Goal: Complete application form

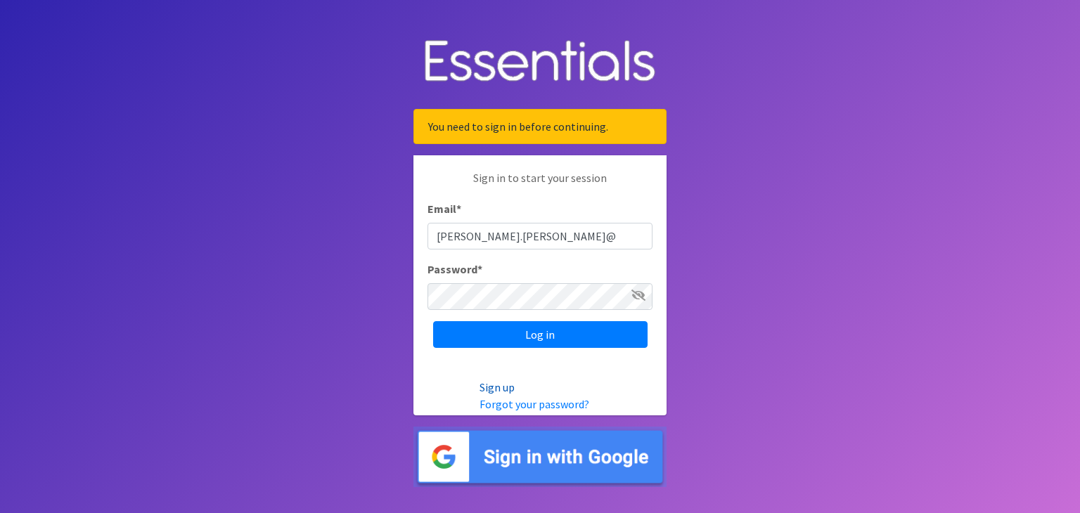
click at [499, 390] on link "Sign up" at bounding box center [497, 388] width 35 height 14
click at [537, 244] on input "[PERSON_NAME].[PERSON_NAME]@" at bounding box center [540, 236] width 225 height 27
type input "chloe.bunton@spart5.net"
click at [553, 406] on link "Forgot your password?" at bounding box center [535, 404] width 110 height 14
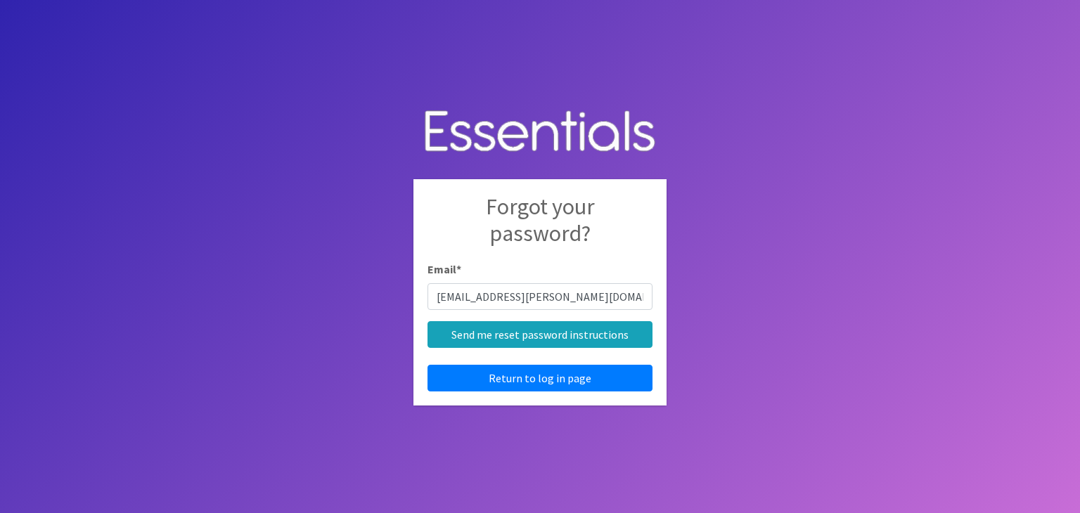
type input "chloe.bunton@spart5.net"
click at [428, 321] on input "Send me reset password instructions" at bounding box center [540, 334] width 225 height 27
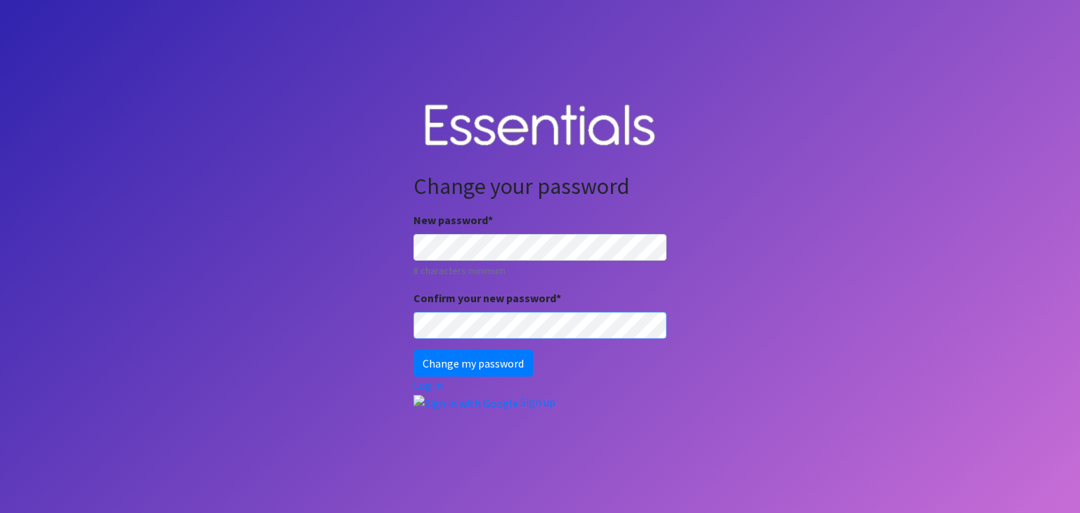
click at [414, 350] on input "Change my password" at bounding box center [474, 363] width 120 height 27
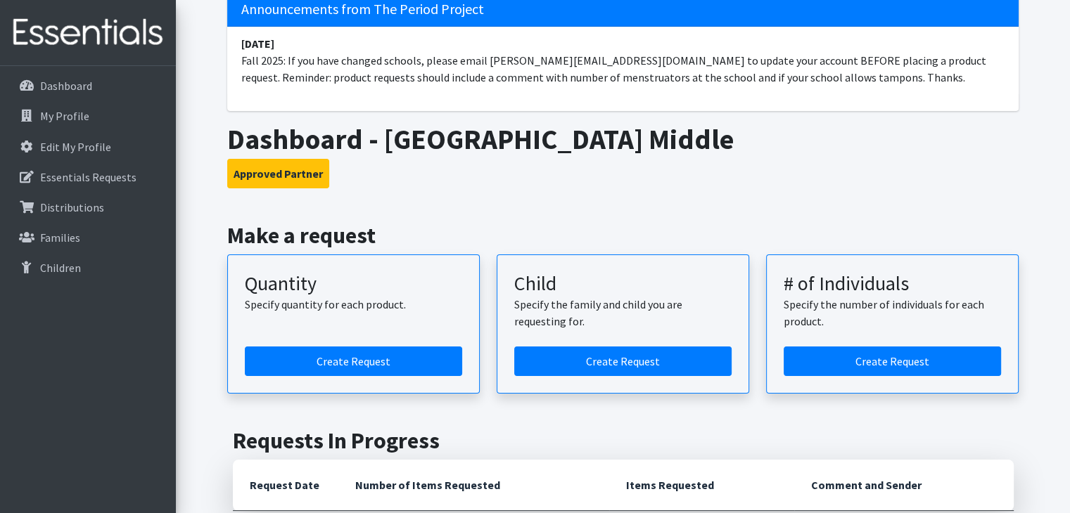
scroll to position [114, 0]
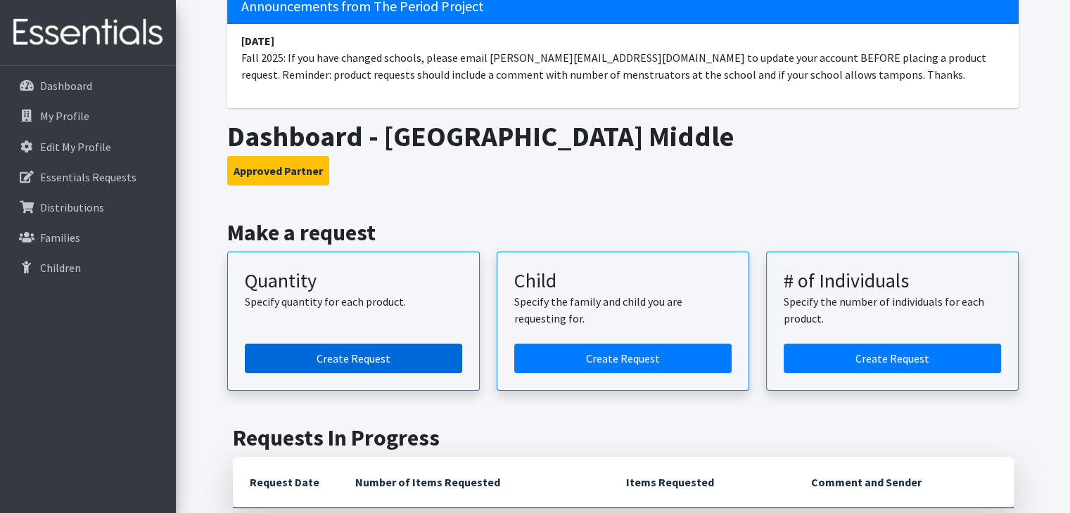
click at [400, 355] on link "Create Request" at bounding box center [353, 359] width 217 height 30
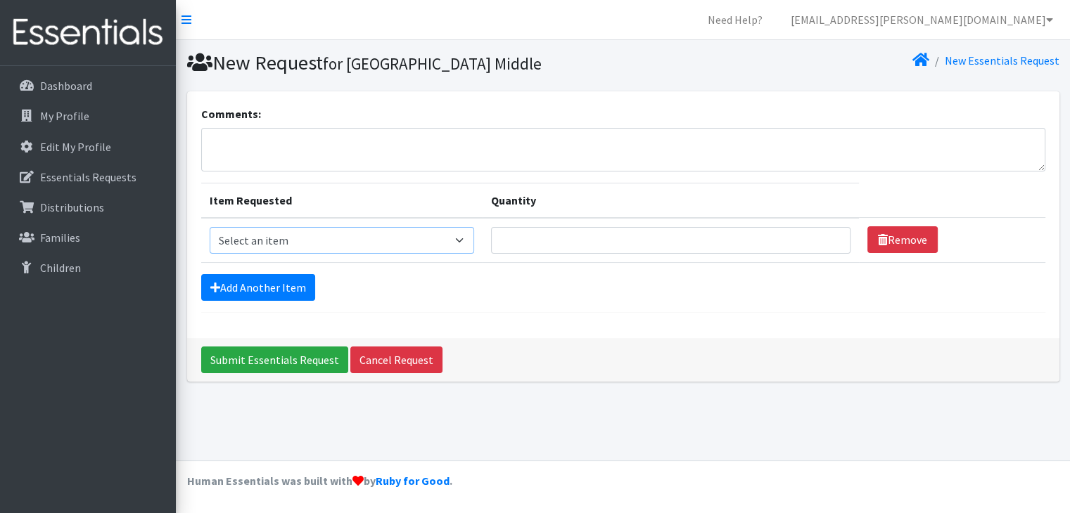
click at [347, 247] on select "Select an item Adult Period Pack Student Period Pack" at bounding box center [342, 240] width 265 height 27
select select "7756"
click at [210, 227] on select "Select an item Adult Period Pack Student Period Pack" at bounding box center [342, 240] width 265 height 27
click at [522, 245] on input "Quantity" at bounding box center [670, 240] width 359 height 27
click at [827, 232] on input "1" at bounding box center [670, 240] width 359 height 27
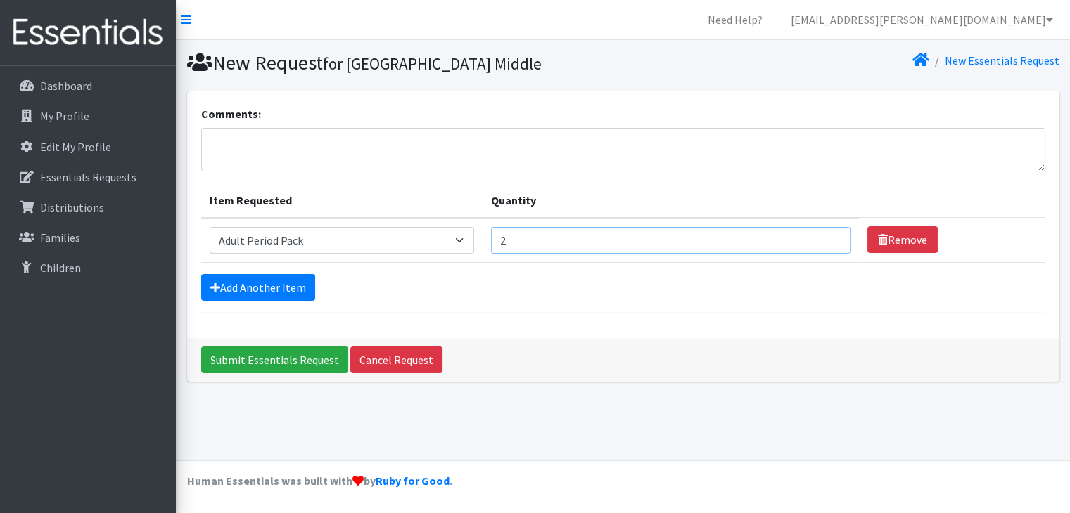
click at [827, 232] on input "2" at bounding box center [670, 240] width 359 height 27
click at [827, 232] on input "3" at bounding box center [670, 240] width 359 height 27
click at [827, 232] on input "4" at bounding box center [670, 240] width 359 height 27
click at [827, 232] on input "5" at bounding box center [670, 240] width 359 height 27
click at [824, 234] on input "6" at bounding box center [670, 240] width 359 height 27
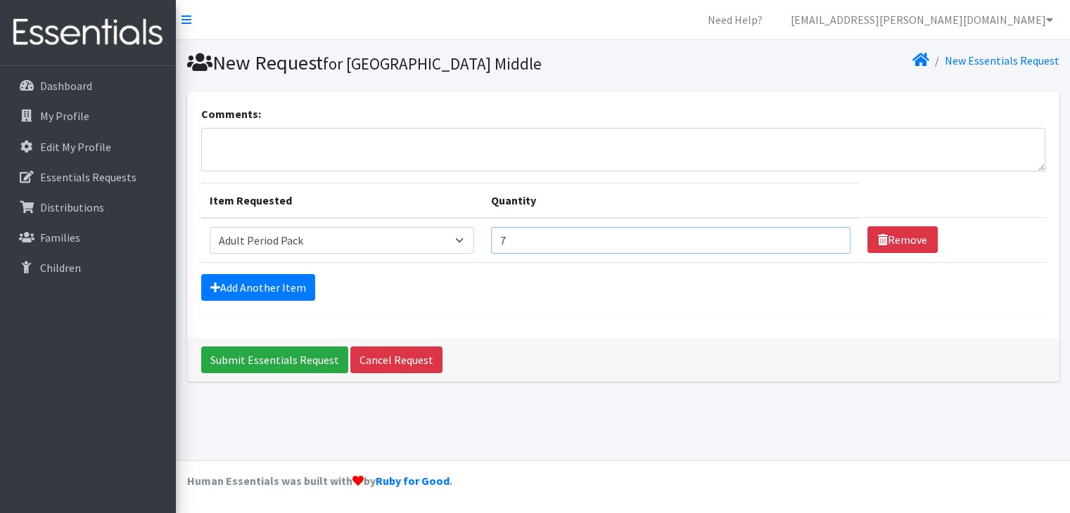
click at [824, 234] on input "7" at bounding box center [670, 240] width 359 height 27
click at [824, 234] on input "8" at bounding box center [670, 240] width 359 height 27
click at [824, 234] on input "9" at bounding box center [670, 240] width 359 height 27
type input "10"
click at [824, 234] on input "10" at bounding box center [670, 240] width 359 height 27
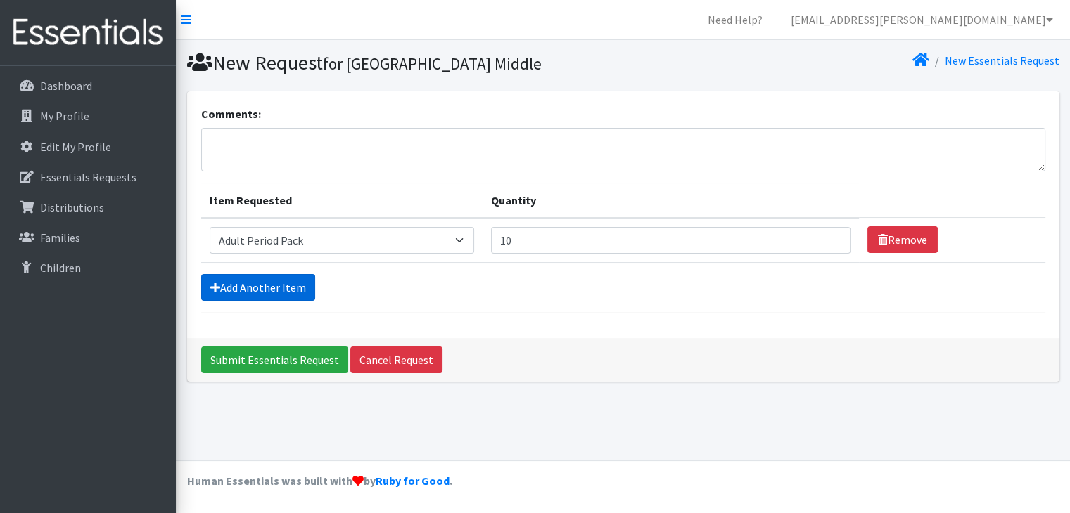
click at [236, 291] on link "Add Another Item" at bounding box center [258, 287] width 114 height 27
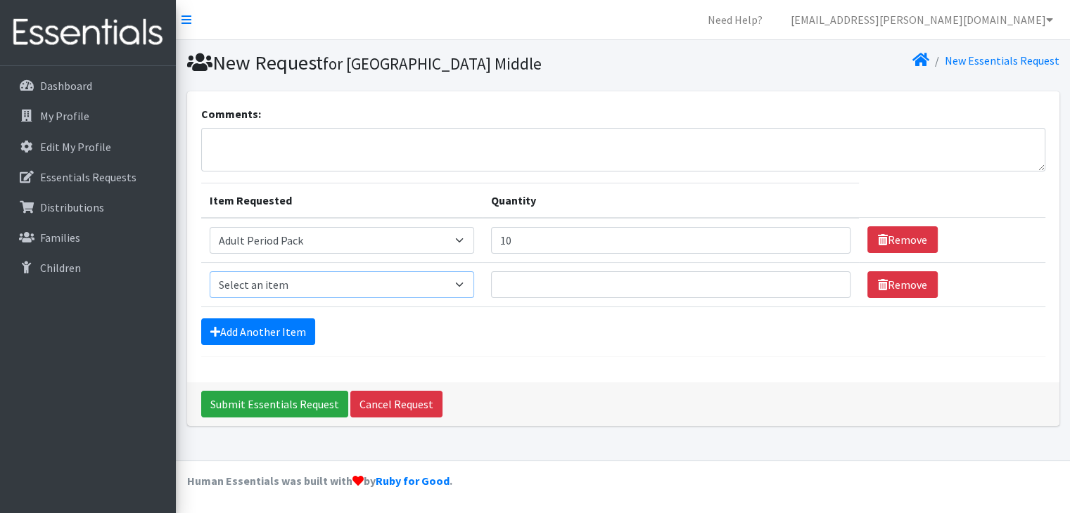
click at [321, 279] on select "Select an item Adult Period Pack Student Period Pack" at bounding box center [342, 285] width 265 height 27
select select "7757"
click at [210, 272] on select "Select an item Adult Period Pack Student Period Pack" at bounding box center [342, 285] width 265 height 27
click at [712, 286] on input "Quantity" at bounding box center [670, 285] width 359 height 27
click at [824, 279] on input "1" at bounding box center [670, 285] width 359 height 27
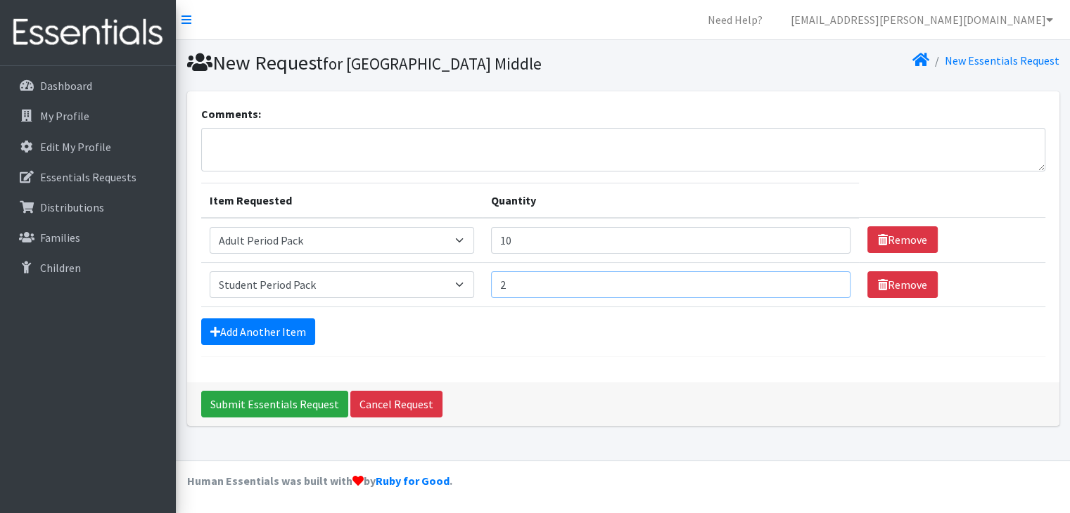
click at [824, 279] on input "2" at bounding box center [670, 285] width 359 height 27
click at [824, 279] on input "3" at bounding box center [670, 285] width 359 height 27
click at [824, 279] on input "4" at bounding box center [670, 285] width 359 height 27
click at [824, 279] on input "5" at bounding box center [670, 285] width 359 height 27
click at [824, 279] on input "6" at bounding box center [670, 285] width 359 height 27
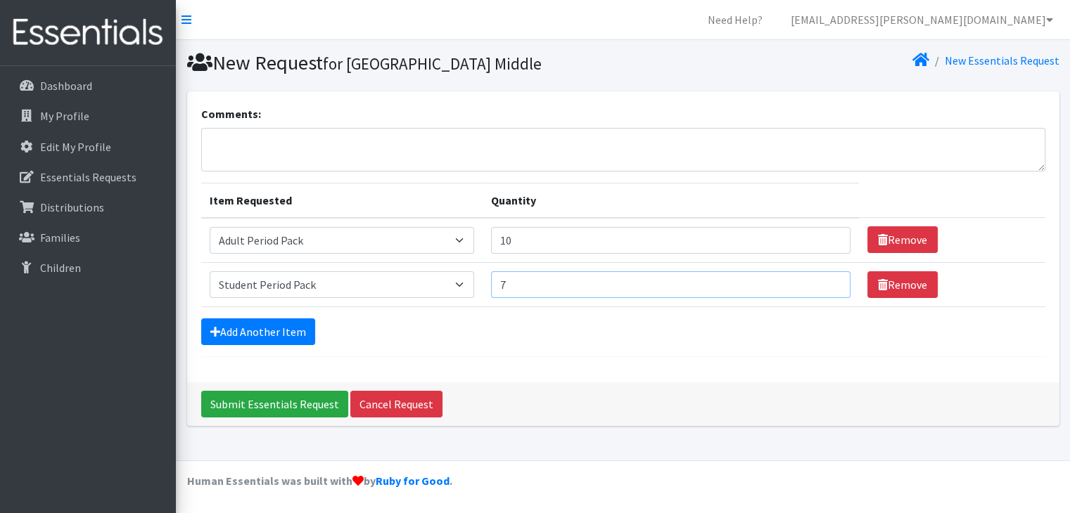
click at [824, 279] on input "7" at bounding box center [670, 285] width 359 height 27
click at [824, 279] on input "8" at bounding box center [670, 285] width 359 height 27
click at [824, 279] on input "9" at bounding box center [670, 285] width 359 height 27
type input "10"
click at [824, 279] on input "10" at bounding box center [670, 285] width 359 height 27
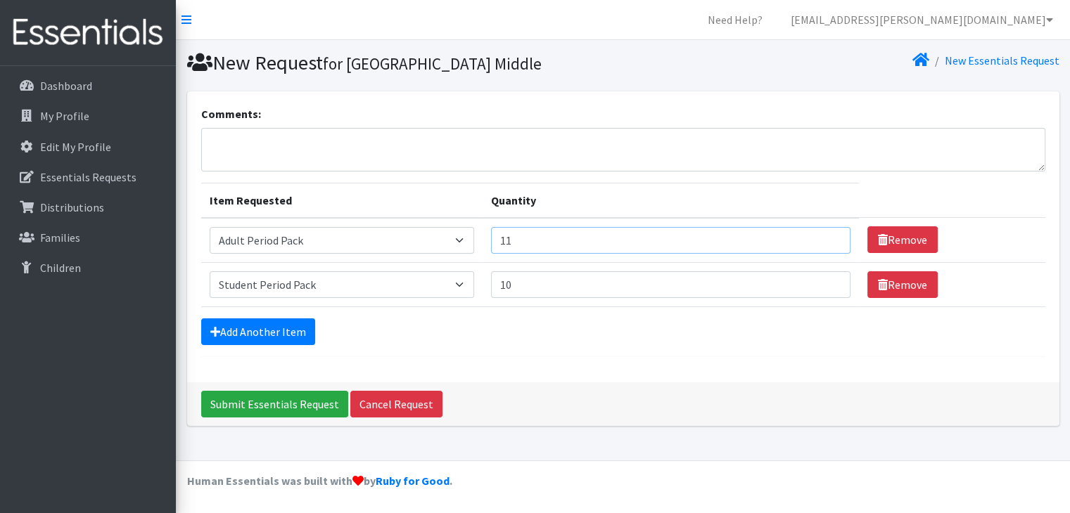
click at [825, 237] on input "11" at bounding box center [670, 240] width 359 height 27
click at [825, 237] on input "12" at bounding box center [670, 240] width 359 height 27
click at [825, 237] on input "13" at bounding box center [670, 240] width 359 height 27
click at [825, 237] on input "14" at bounding box center [670, 240] width 359 height 27
click at [825, 237] on input "15" at bounding box center [670, 240] width 359 height 27
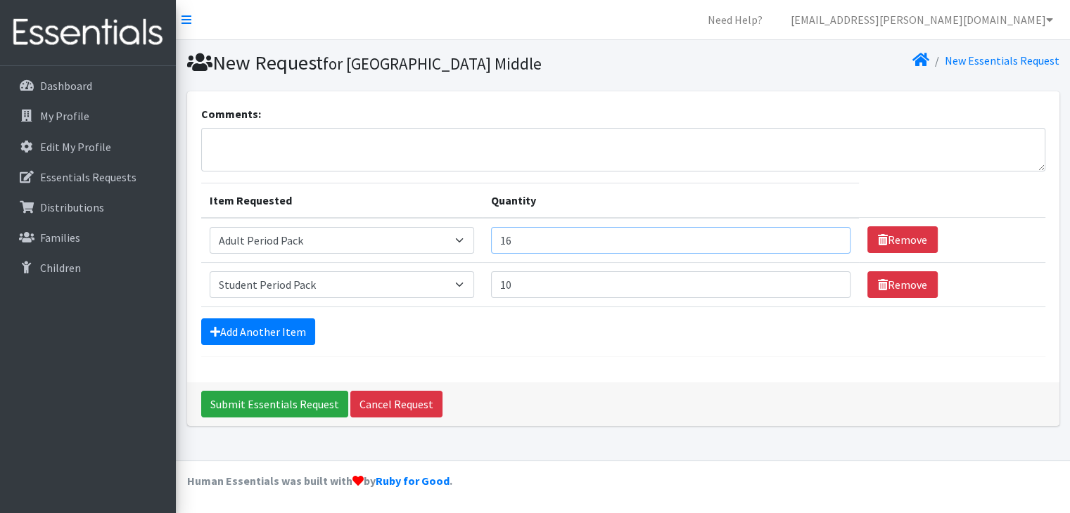
click at [825, 237] on input "16" at bounding box center [670, 240] width 359 height 27
click at [825, 237] on input "17" at bounding box center [670, 240] width 359 height 27
click at [825, 237] on input "18" at bounding box center [670, 240] width 359 height 27
click at [825, 237] on input "19" at bounding box center [670, 240] width 359 height 27
click at [826, 246] on input "19" at bounding box center [670, 240] width 359 height 27
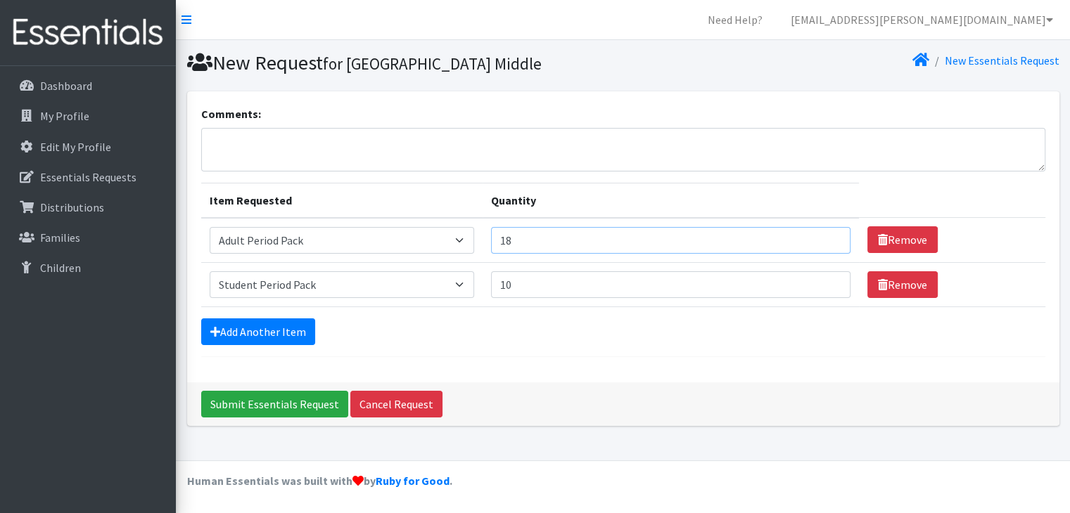
click at [827, 243] on input "18" at bounding box center [670, 240] width 359 height 27
click at [827, 243] on input "17" at bounding box center [670, 240] width 359 height 27
click at [827, 243] on input "16" at bounding box center [670, 240] width 359 height 27
type input "15"
click at [827, 243] on input "15" at bounding box center [670, 240] width 359 height 27
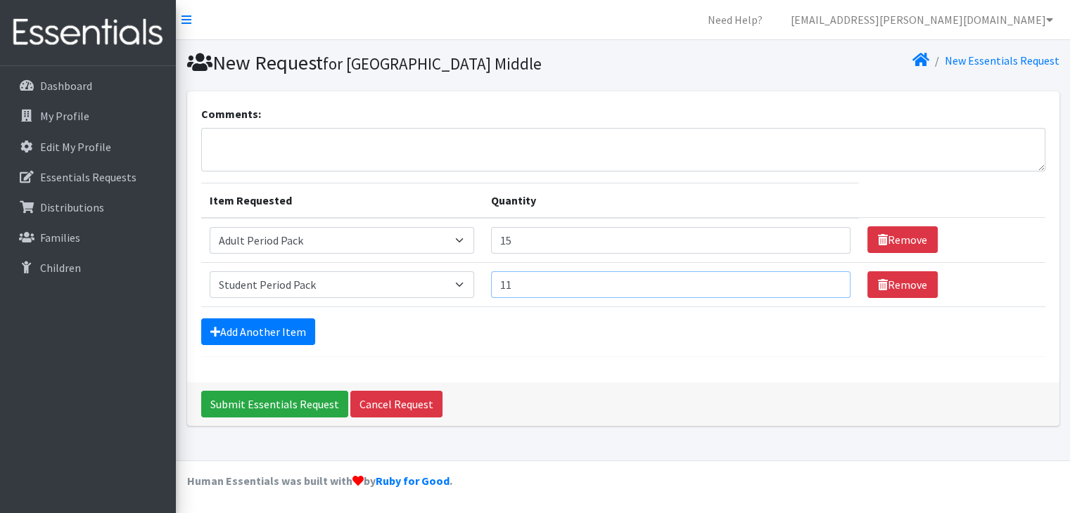
click at [827, 278] on input "11" at bounding box center [670, 285] width 359 height 27
click at [827, 278] on input "12" at bounding box center [670, 285] width 359 height 27
click at [827, 278] on input "13" at bounding box center [670, 285] width 359 height 27
click at [827, 278] on input "14" at bounding box center [670, 285] width 359 height 27
click at [827, 278] on input "15" at bounding box center [670, 285] width 359 height 27
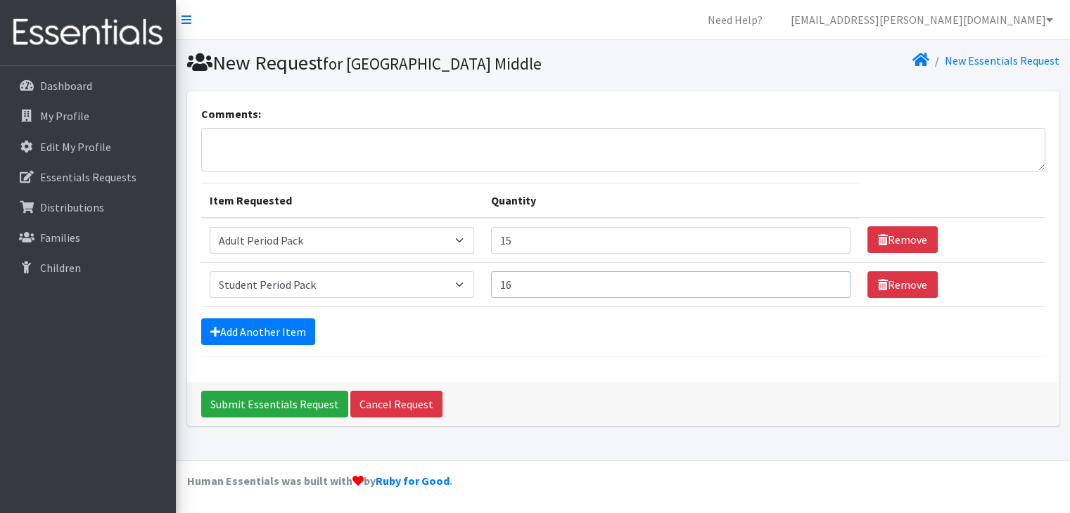
click at [827, 278] on input "16" at bounding box center [670, 285] width 359 height 27
click at [827, 278] on input "17" at bounding box center [670, 285] width 359 height 27
click at [827, 278] on input "18" at bounding box center [670, 285] width 359 height 27
click at [827, 278] on input "19" at bounding box center [670, 285] width 359 height 27
type input "20"
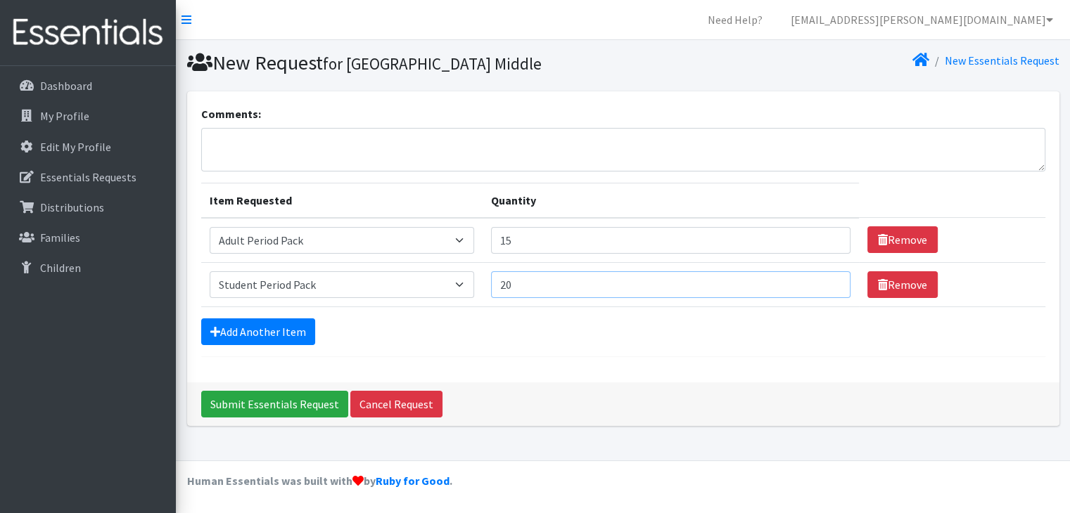
click at [827, 278] on input "20" at bounding box center [670, 285] width 359 height 27
click at [277, 403] on input "Submit Essentials Request" at bounding box center [274, 404] width 147 height 27
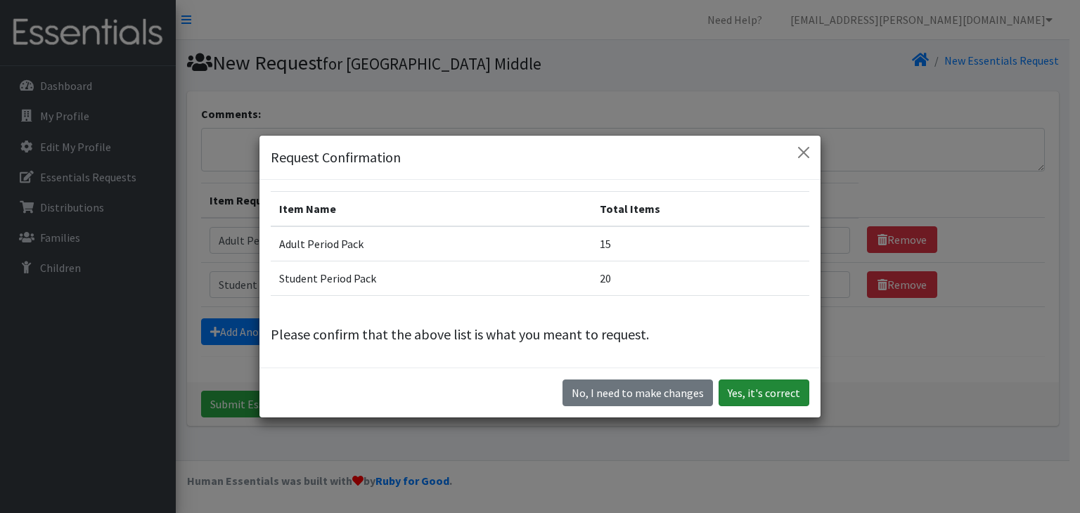
click at [752, 392] on button "Yes, it's correct" at bounding box center [764, 393] width 91 height 27
